Goal: Information Seeking & Learning: Learn about a topic

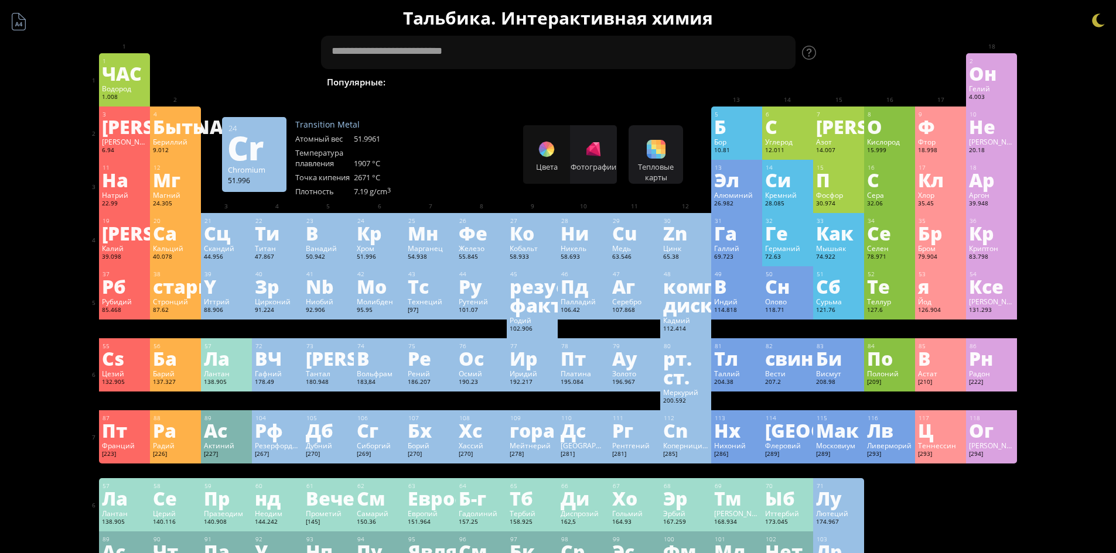
click at [375, 242] on font "Кр" at bounding box center [369, 233] width 25 height 27
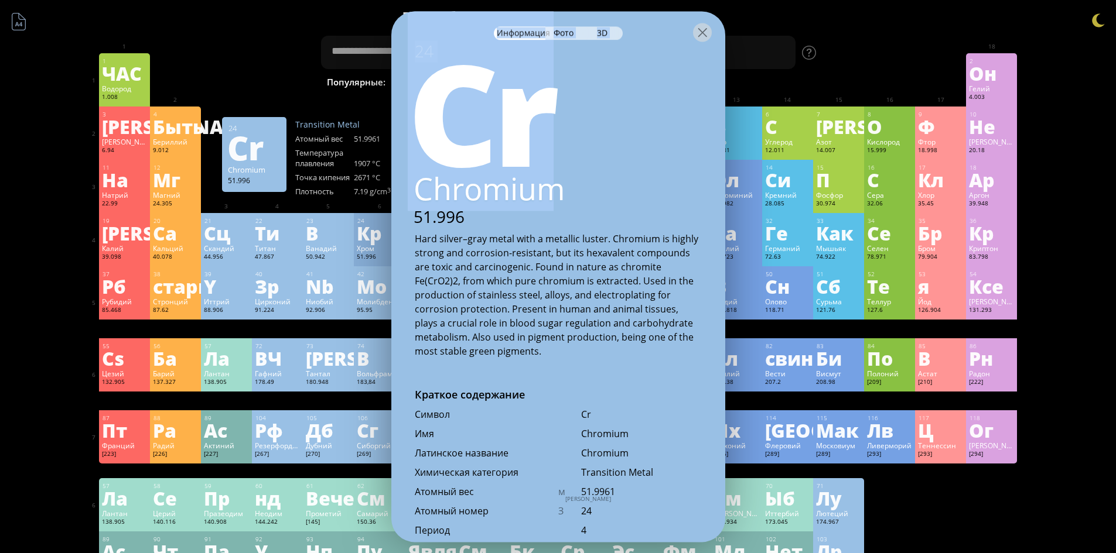
click at [389, 207] on body "Периодическая таблица элементов 35 Бр Бром 79.904 56 Ба Барий 137.327 Краткое с…" at bounding box center [558, 515] width 1116 height 1030
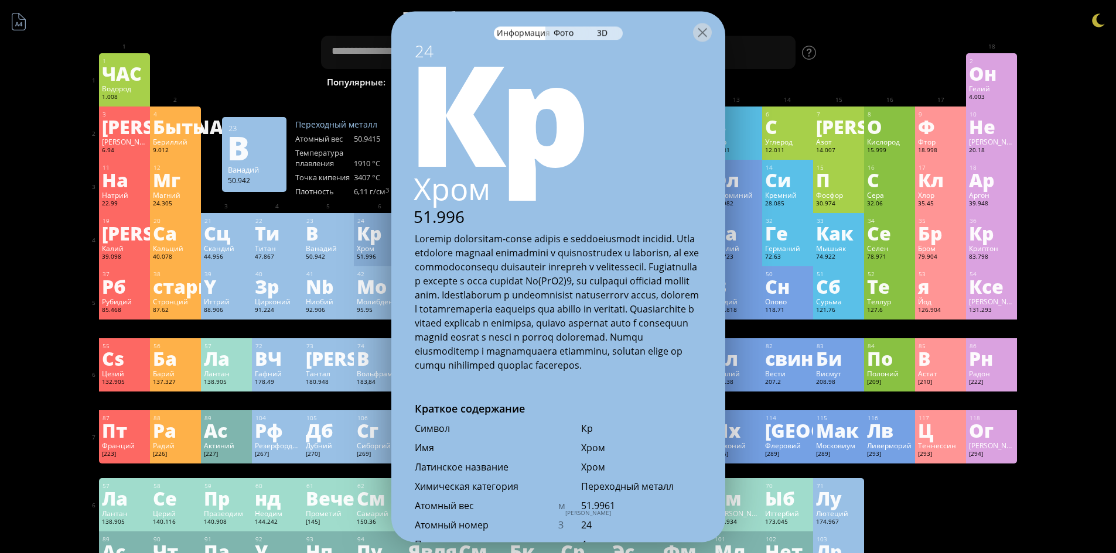
click at [248, 40] on div "Краткое содержание Молекулярная формула Молекулярный вес Точная масса Моноизото…" at bounding box center [558, 515] width 949 height 1030
click at [705, 34] on div at bounding box center [702, 32] width 19 height 19
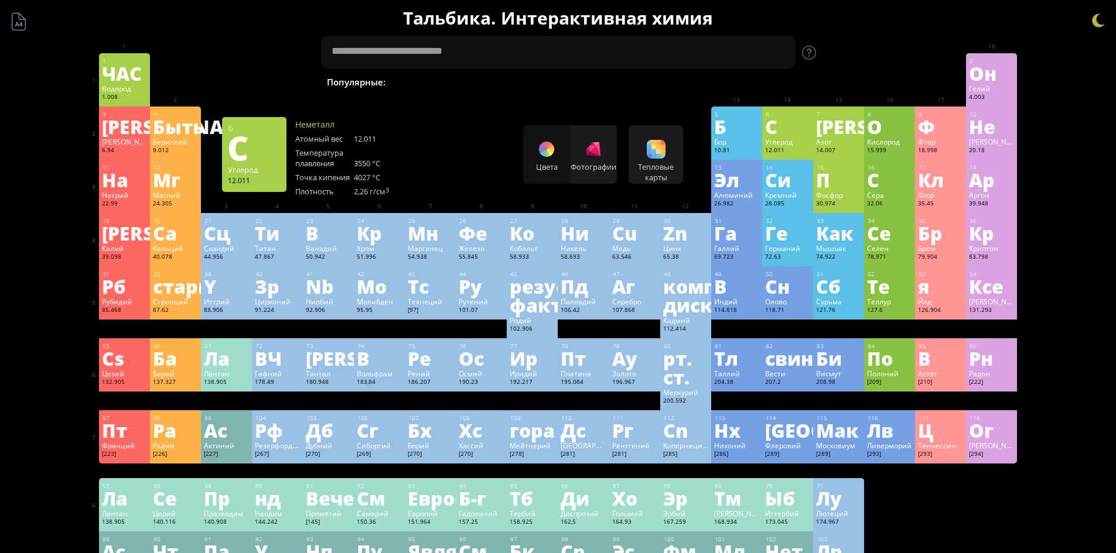
click at [781, 141] on font "Углерод" at bounding box center [779, 141] width 28 height 9
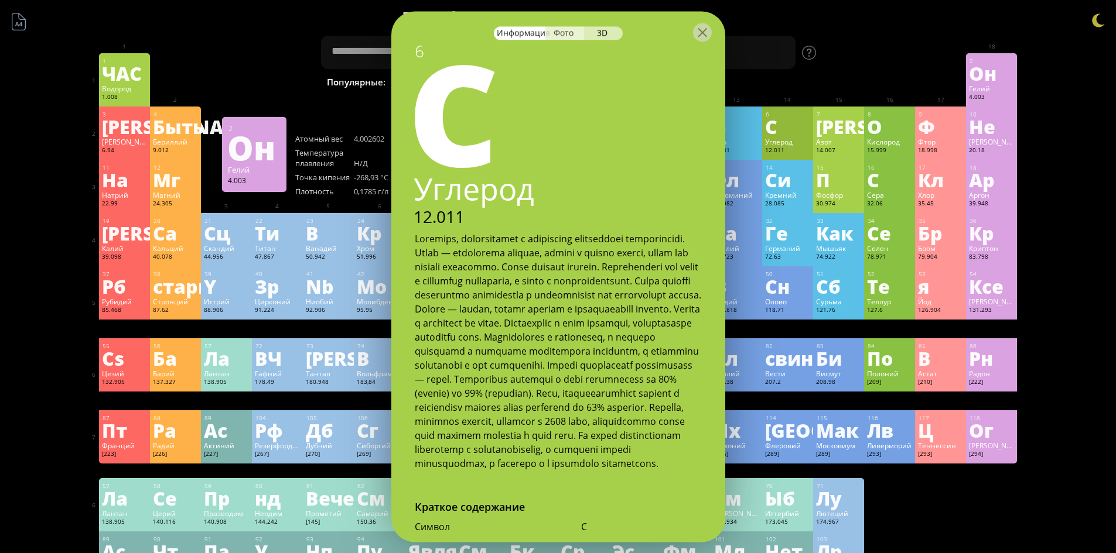
click at [569, 37] on font "Фото" at bounding box center [563, 32] width 20 height 11
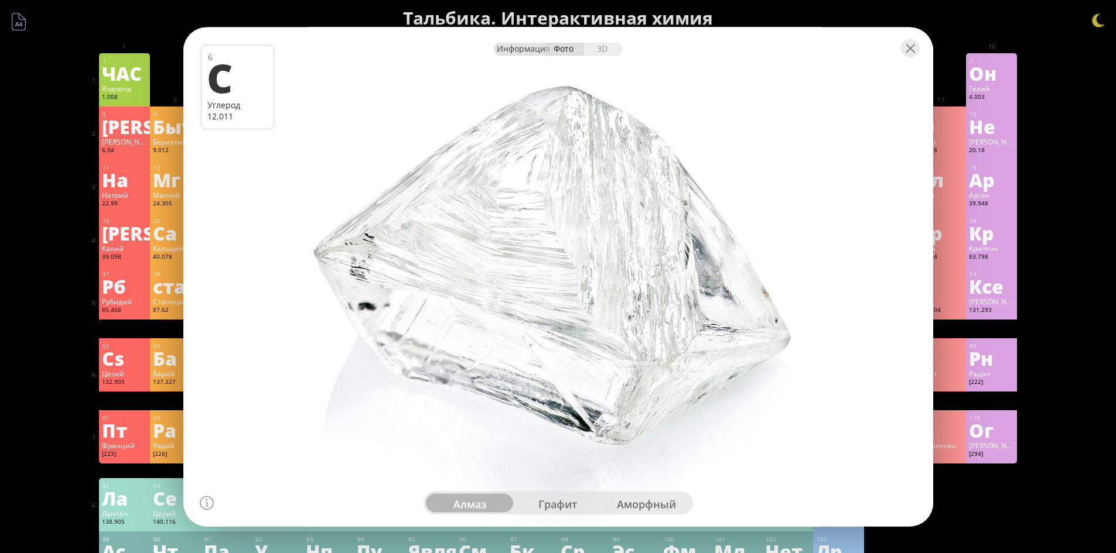
click at [519, 47] on font "Информация" at bounding box center [523, 48] width 53 height 11
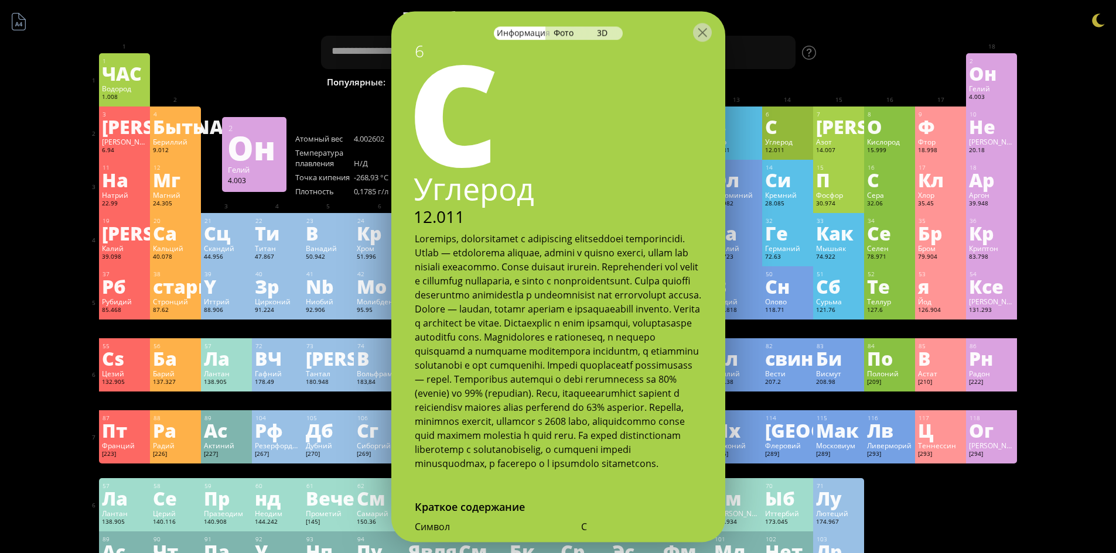
click at [605, 34] on font "3D" at bounding box center [602, 32] width 11 height 11
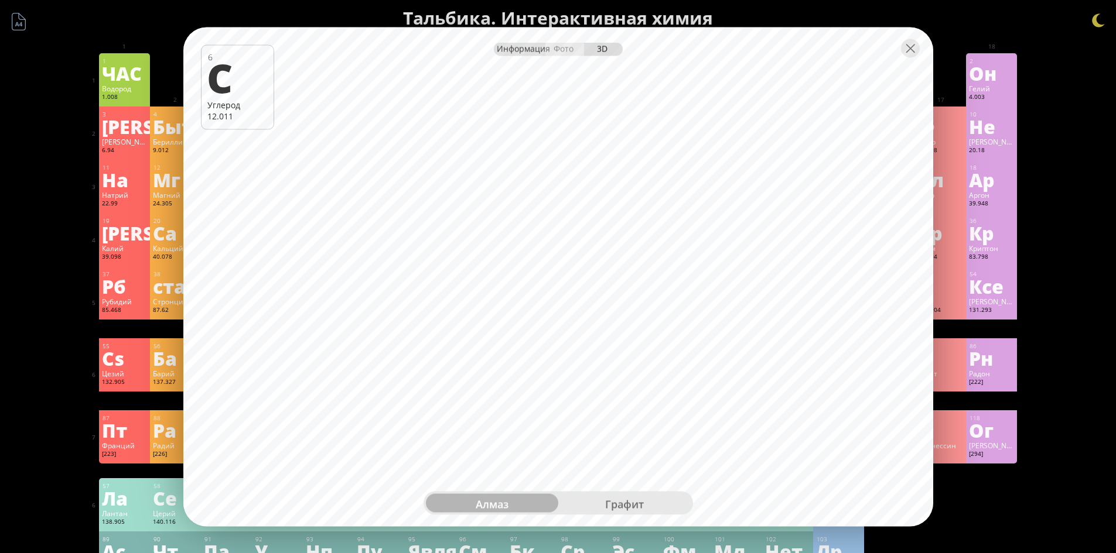
click at [533, 49] on font "Информация" at bounding box center [523, 48] width 53 height 11
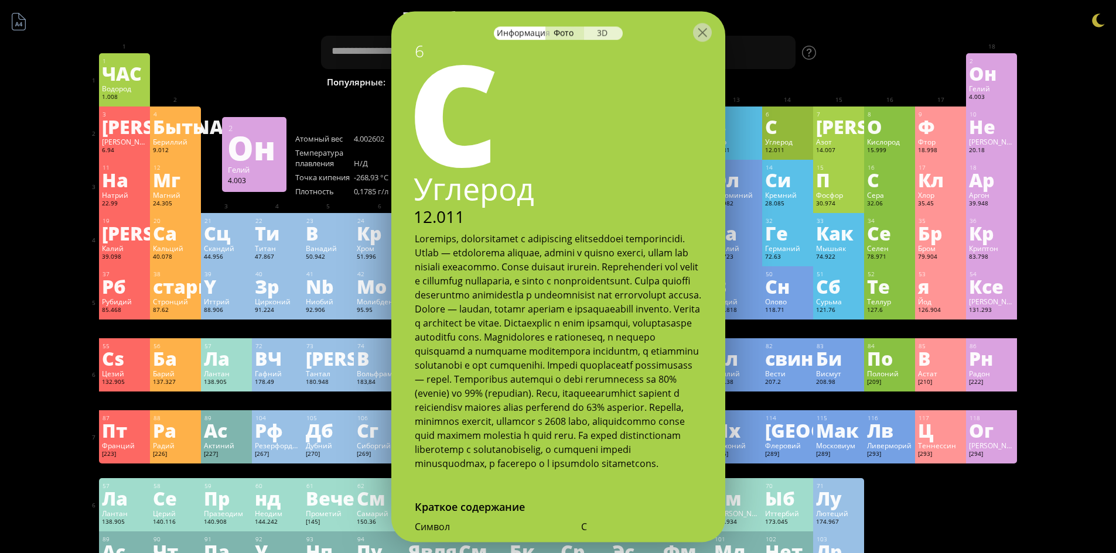
click at [611, 32] on div "3D" at bounding box center [603, 32] width 39 height 13
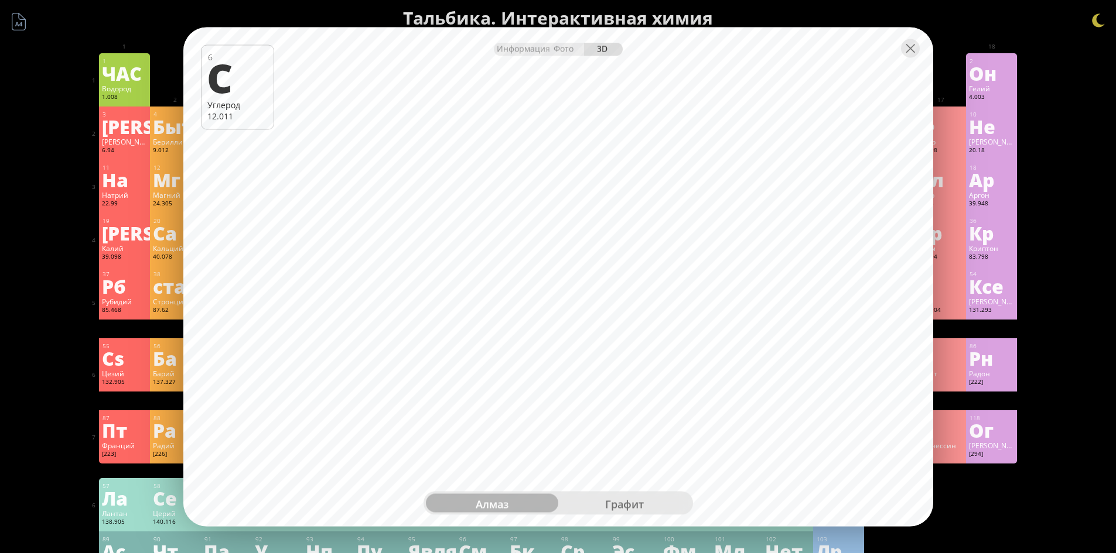
click at [617, 507] on font "графит" at bounding box center [624, 504] width 39 height 14
click at [903, 49] on div at bounding box center [910, 48] width 19 height 19
